Goal: Task Accomplishment & Management: Manage account settings

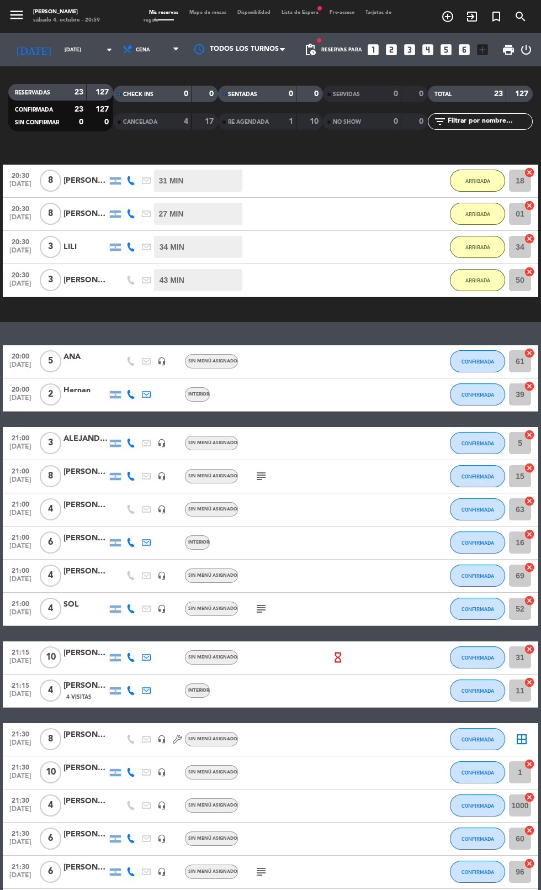
scroll to position [220, 0]
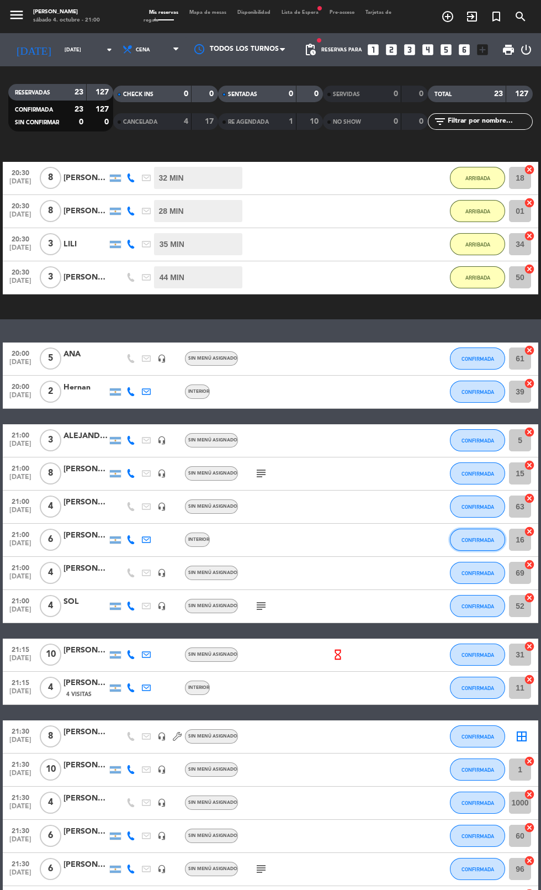
click at [482, 540] on span "CONFIRMADA" at bounding box center [478, 540] width 33 height 6
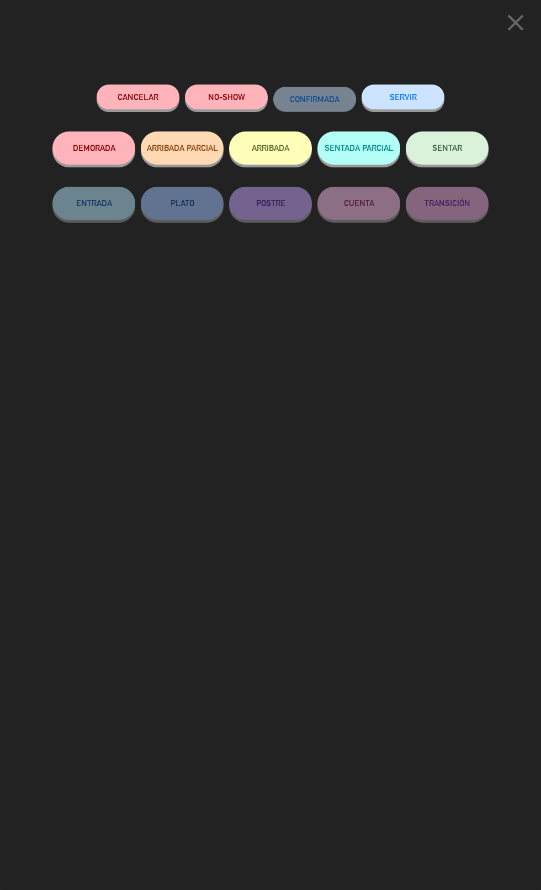
click at [275, 147] on button "ARRIBADA" at bounding box center [270, 147] width 83 height 33
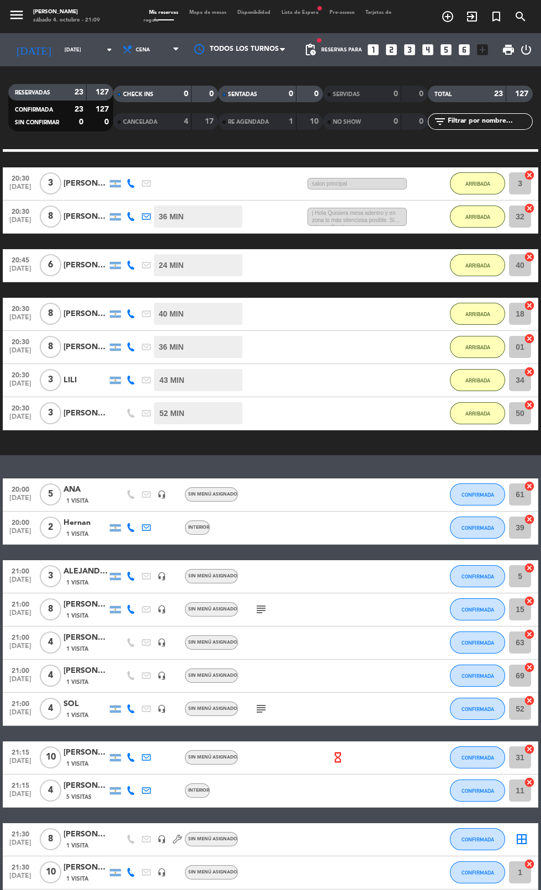
scroll to position [235, 0]
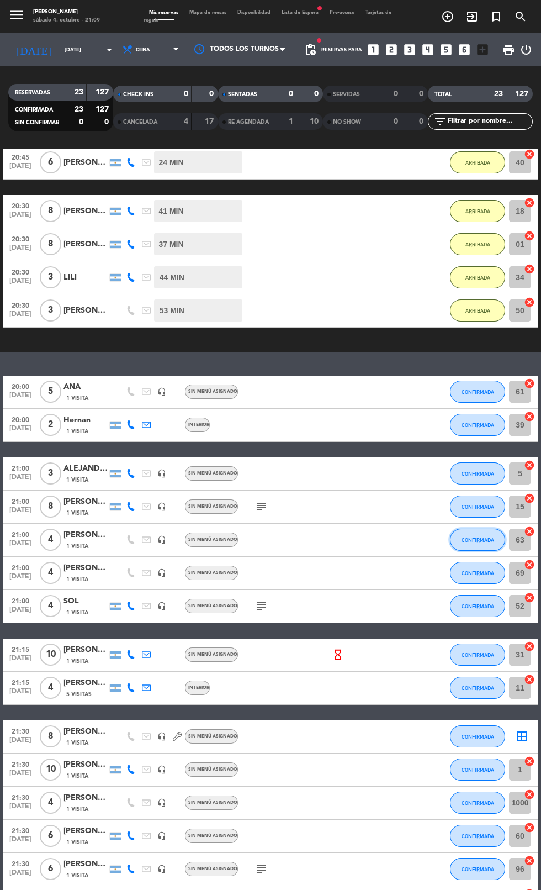
click at [468, 545] on button "CONFIRMADA" at bounding box center [477, 540] width 55 height 22
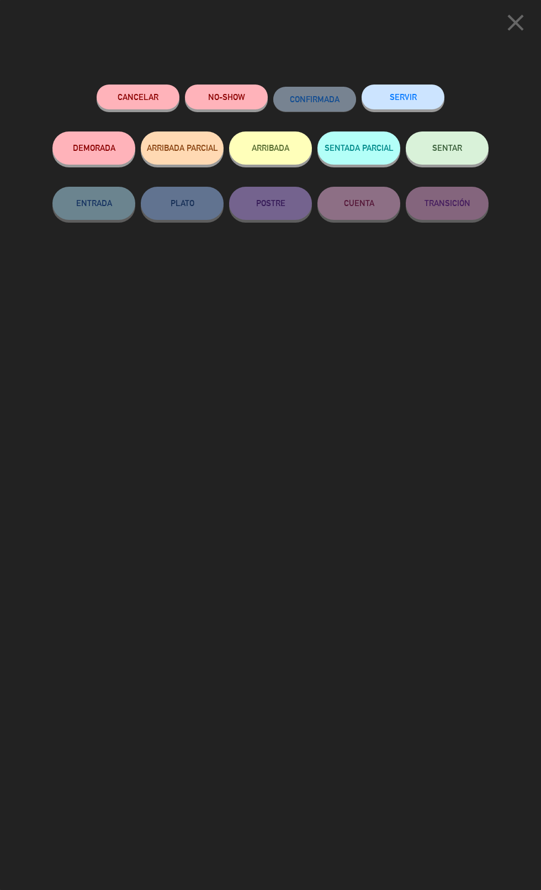
click at [267, 148] on button "ARRIBADA" at bounding box center [270, 147] width 83 height 33
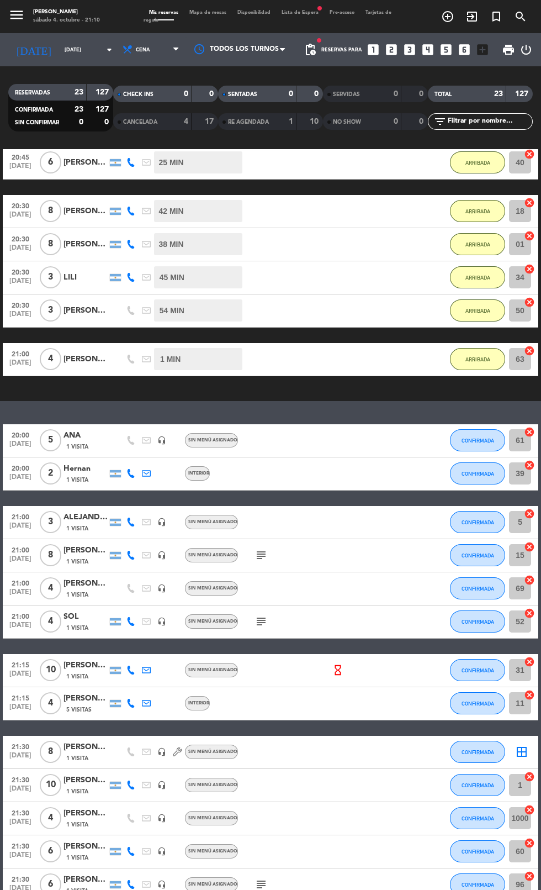
click at [5, 405] on div "No hay notas para este servicio. Haz clic para agregar una exit_to_app CHECK IN…" at bounding box center [270, 519] width 541 height 741
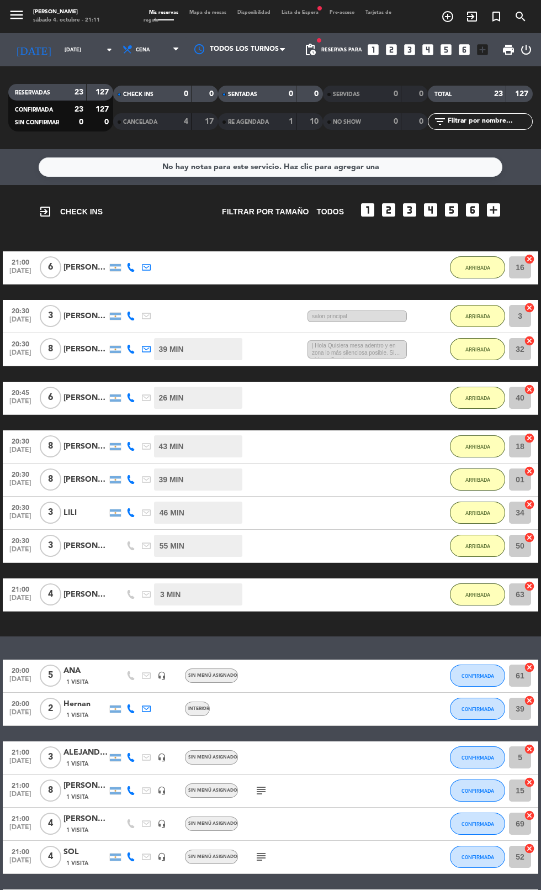
scroll to position [251, 0]
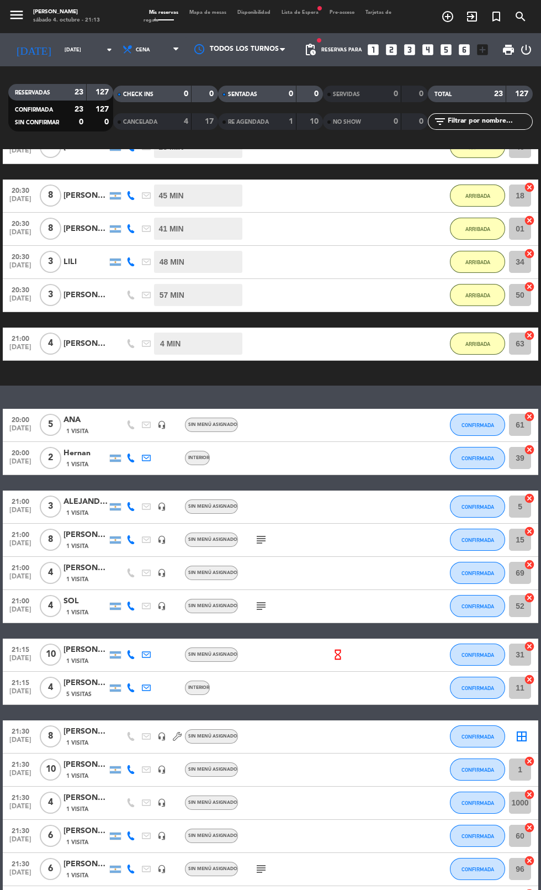
click at [304, 12] on span "Lista de Espera fiber_manual_record" at bounding box center [300, 12] width 48 height 5
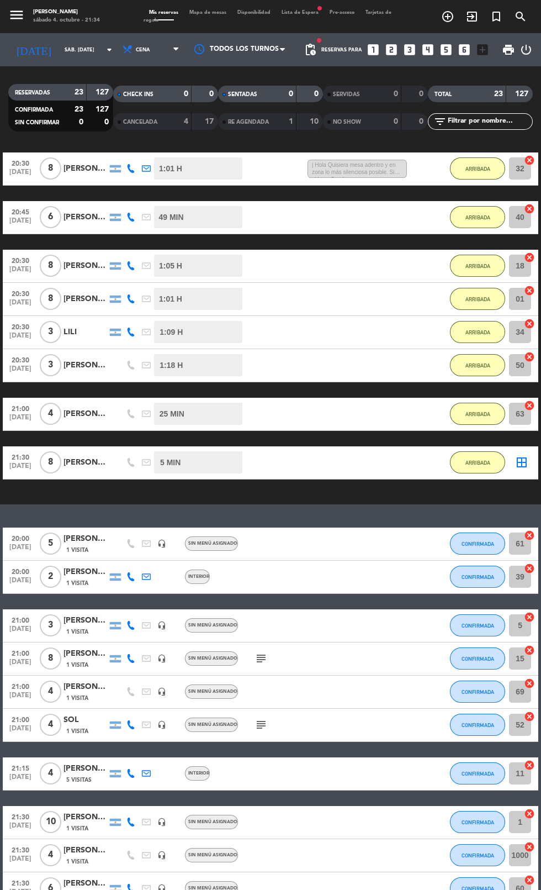
scroll to position [297, 0]
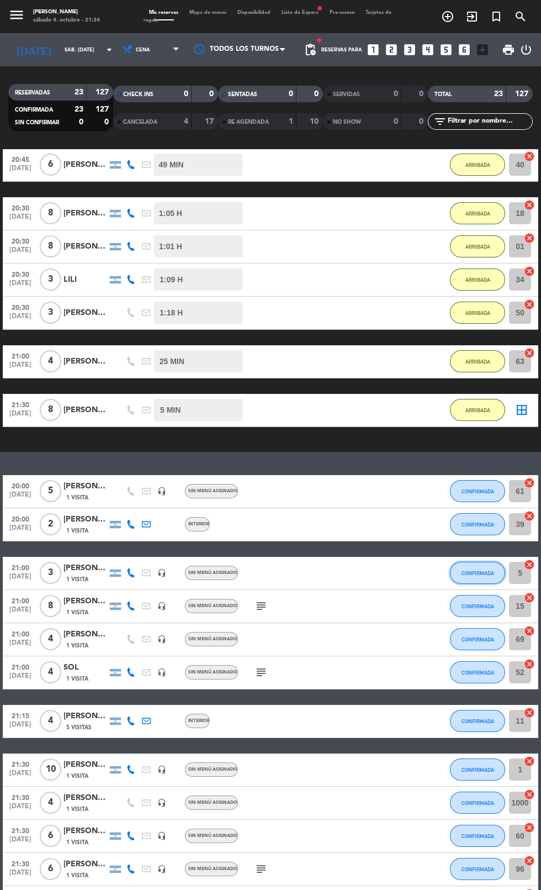
click at [483, 576] on button "CONFIRMADA" at bounding box center [477, 573] width 55 height 22
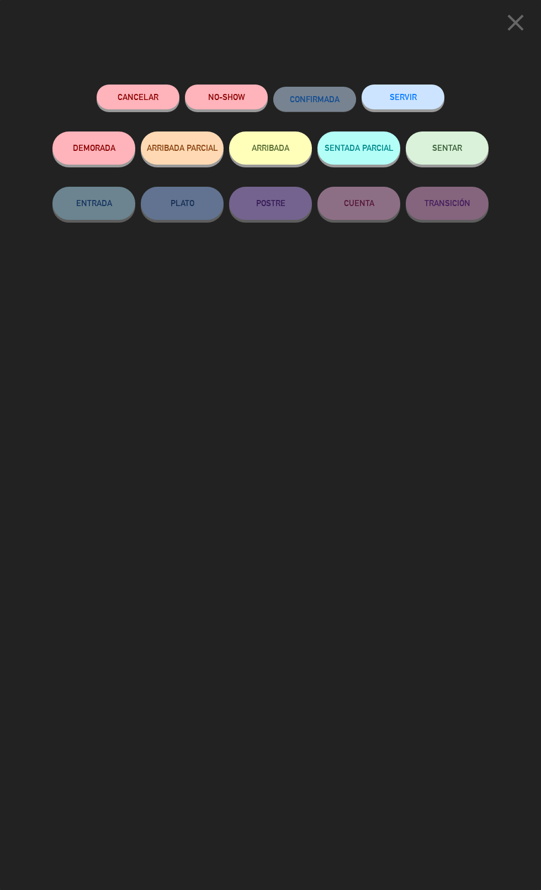
click at [250, 157] on button "ARRIBADA" at bounding box center [270, 147] width 83 height 33
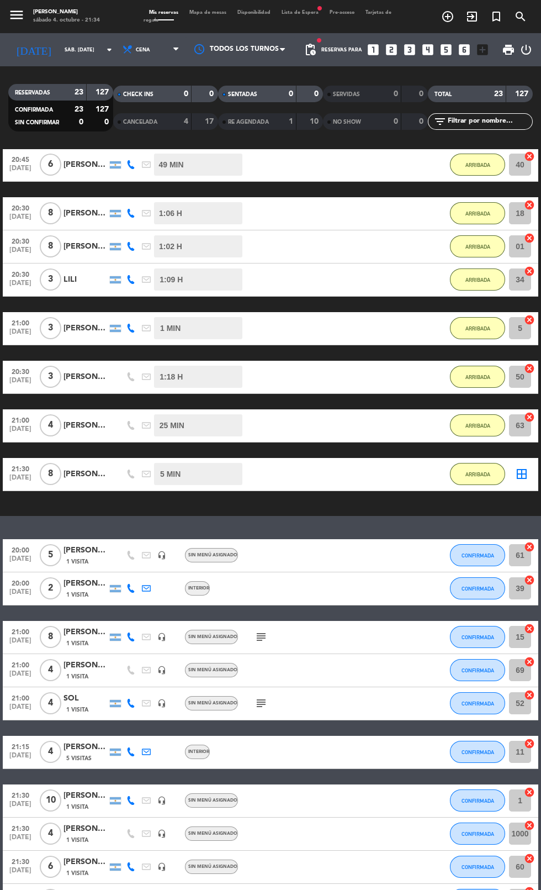
scroll to position [328, 0]
